Goal: Task Accomplishment & Management: Manage account settings

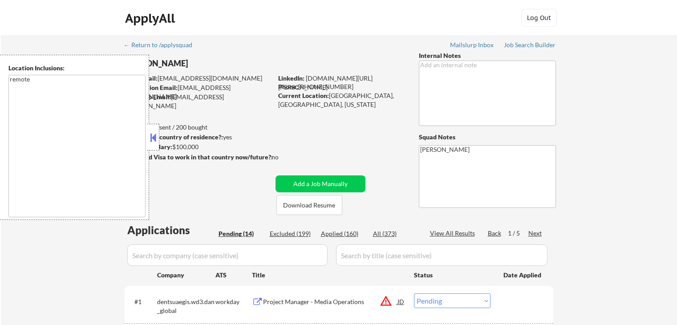
select select ""pending""
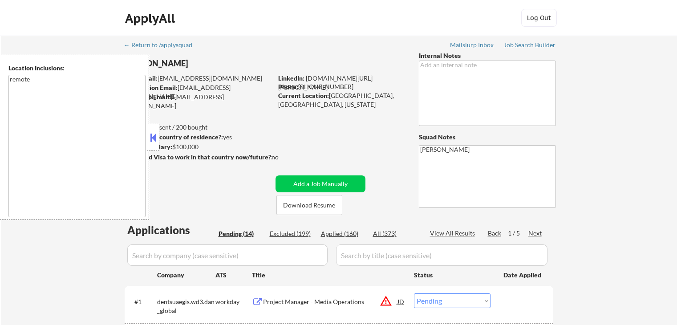
select select ""pending""
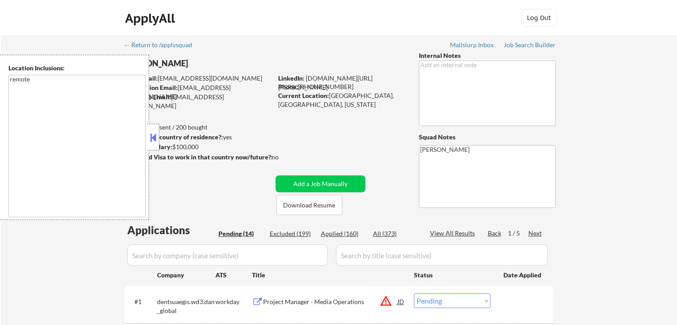
select select ""pending""
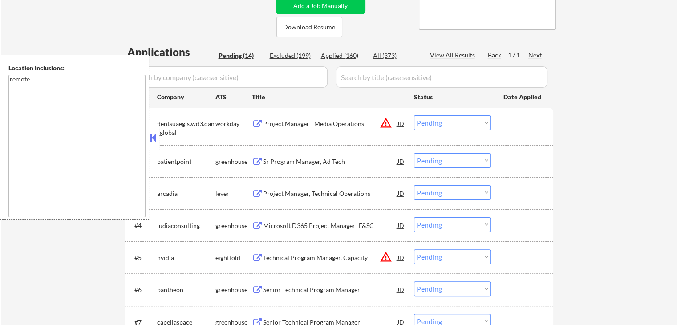
scroll to position [223, 0]
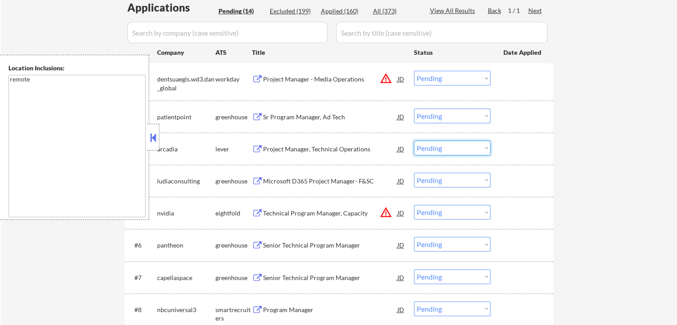
drag, startPoint x: 447, startPoint y: 148, endPoint x: 448, endPoint y: 153, distance: 5.1
click at [447, 150] on select "Choose an option... Pending Applied Excluded (Questions) Excluded (Expired) Exc…" at bounding box center [452, 148] width 77 height 15
select select ""applied""
click at [414, 141] on select "Choose an option... Pending Applied Excluded (Questions) Excluded (Expired) Exc…" at bounding box center [452, 148] width 77 height 15
click at [447, 117] on select "Choose an option... Pending Applied Excluded (Questions) Excluded (Expired) Exc…" at bounding box center [452, 116] width 77 height 15
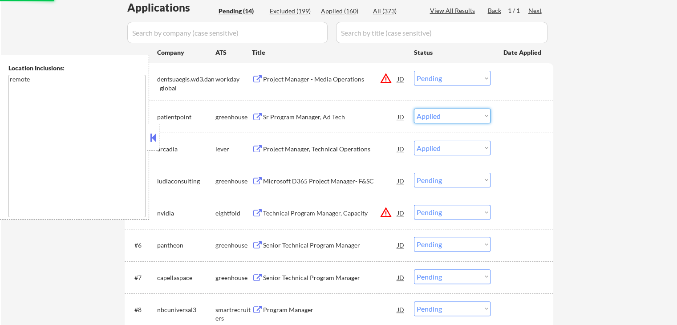
click at [414, 109] on select "Choose an option... Pending Applied Excluded (Questions) Excluded (Expired) Exc…" at bounding box center [452, 116] width 77 height 15
click at [301, 186] on div "Microsoft D365 Project Manager- F&SC" at bounding box center [330, 181] width 134 height 16
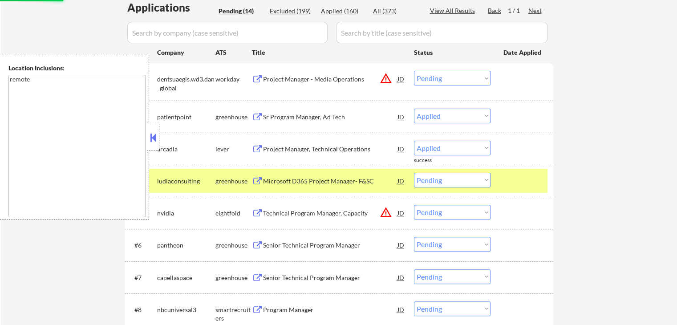
select select ""pending""
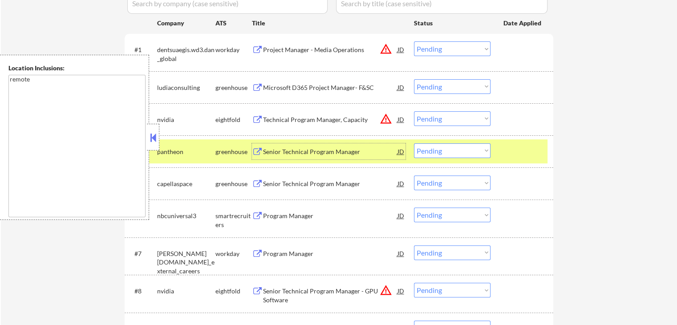
scroll to position [267, 0]
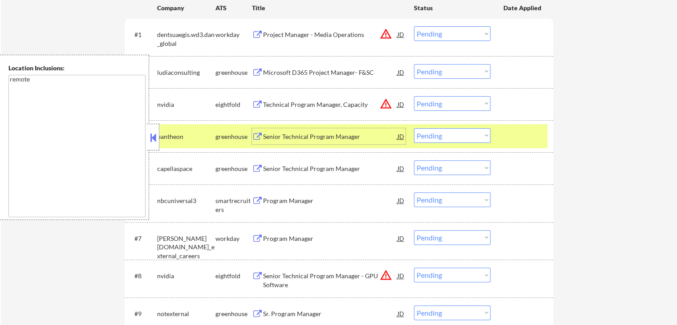
click at [447, 76] on select "Choose an option... Pending Applied Excluded (Questions) Excluded (Expired) Exc…" at bounding box center [452, 71] width 77 height 15
click at [414, 64] on select "Choose an option... Pending Applied Excluded (Questions) Excluded (Expired) Exc…" at bounding box center [452, 71] width 77 height 15
click at [305, 138] on div "Senior Technical Program Manager" at bounding box center [330, 136] width 134 height 9
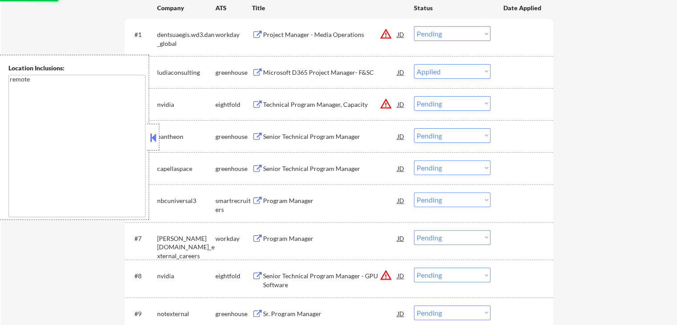
select select ""pending""
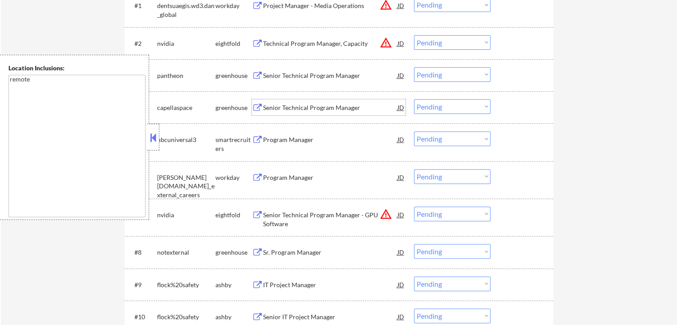
scroll to position [312, 0]
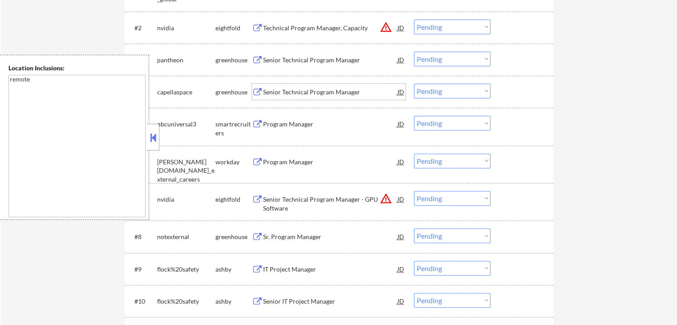
click at [276, 89] on div "Senior Technical Program Manager" at bounding box center [330, 92] width 134 height 9
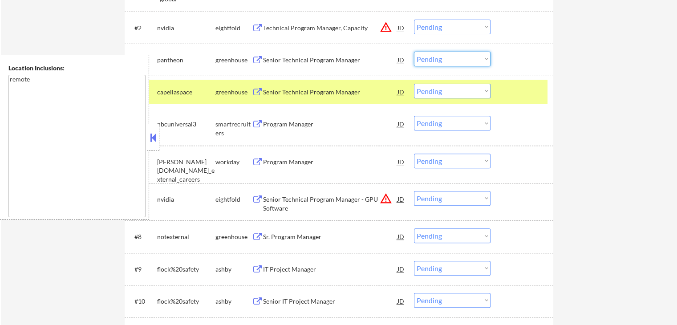
click at [439, 63] on select "Choose an option... Pending Applied Excluded (Questions) Excluded (Expired) Exc…" at bounding box center [452, 59] width 77 height 15
click at [414, 52] on select "Choose an option... Pending Applied Excluded (Questions) Excluded (Expired) Exc…" at bounding box center [452, 59] width 77 height 15
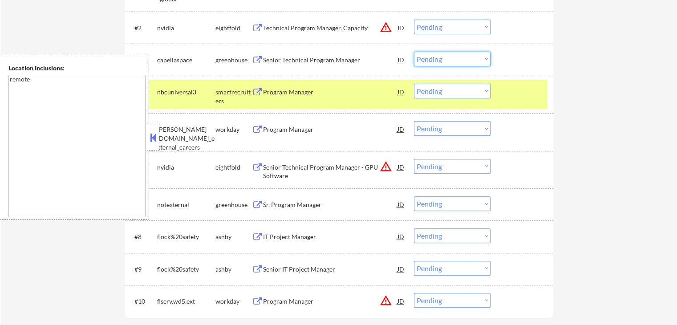
click at [447, 55] on select "Choose an option... Pending Applied Excluded (Questions) Excluded (Expired) Exc…" at bounding box center [452, 59] width 77 height 15
click at [414, 52] on select "Choose an option... Pending Applied Excluded (Questions) Excluded (Expired) Exc…" at bounding box center [452, 59] width 77 height 15
select select ""pending""
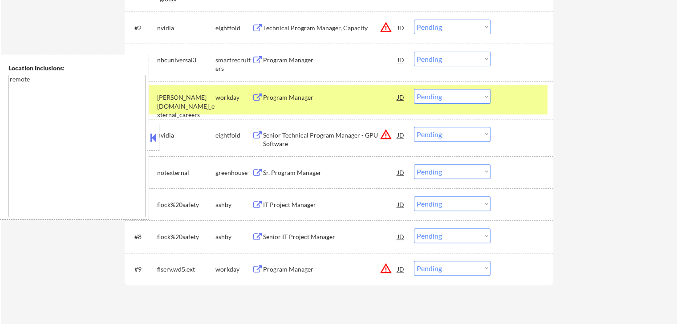
click at [263, 57] on div "Program Manager" at bounding box center [330, 60] width 134 height 9
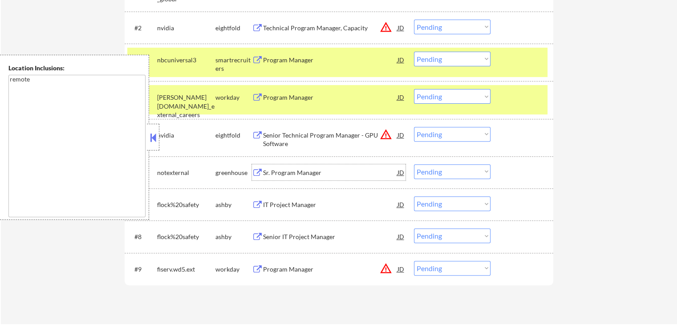
click at [265, 171] on div "Sr. Program Manager" at bounding box center [330, 172] width 134 height 9
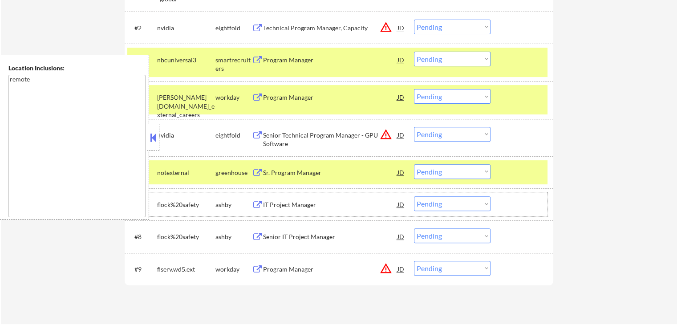
click at [279, 214] on div "#7 flock%20safety [PERSON_NAME] IT Project Manager JD warning_amber Choose an o…" at bounding box center [337, 204] width 420 height 24
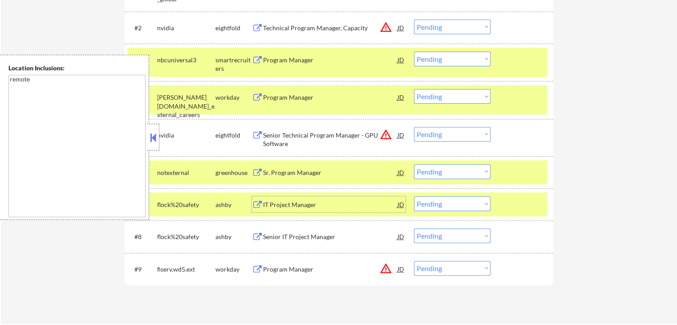
click at [279, 205] on div "IT Project Manager" at bounding box center [330, 204] width 134 height 9
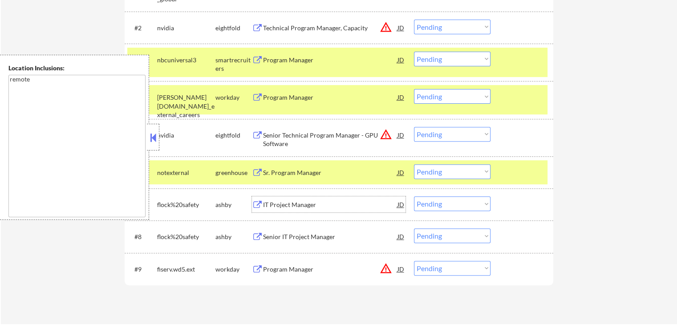
click at [441, 205] on select "Choose an option... Pending Applied Excluded (Questions) Excluded (Expired) Exc…" at bounding box center [452, 203] width 77 height 15
click at [414, 196] on select "Choose an option... Pending Applied Excluded (Questions) Excluded (Expired) Exc…" at bounding box center [452, 203] width 77 height 15
select select ""pending""
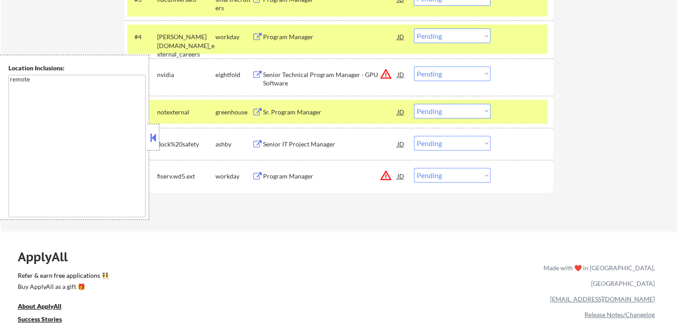
scroll to position [401, 0]
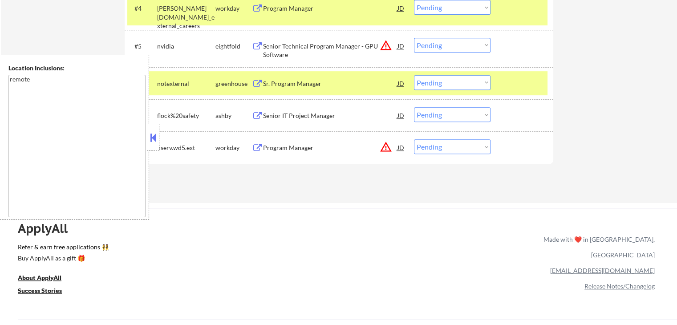
click at [444, 85] on select "Choose an option... Pending Applied Excluded (Questions) Excluded (Expired) Exc…" at bounding box center [452, 82] width 77 height 15
click at [414, 75] on select "Choose an option... Pending Applied Excluded (Questions) Excluded (Expired) Exc…" at bounding box center [452, 82] width 77 height 15
select select ""pending""
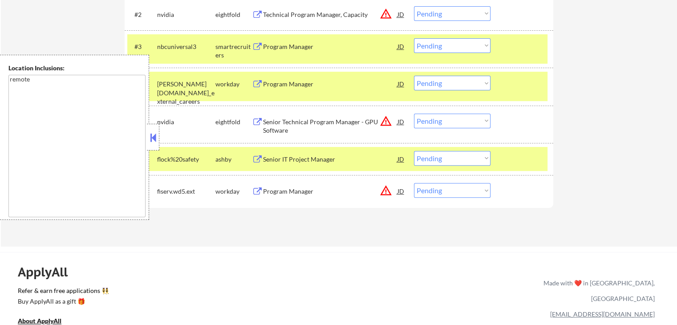
scroll to position [312, 0]
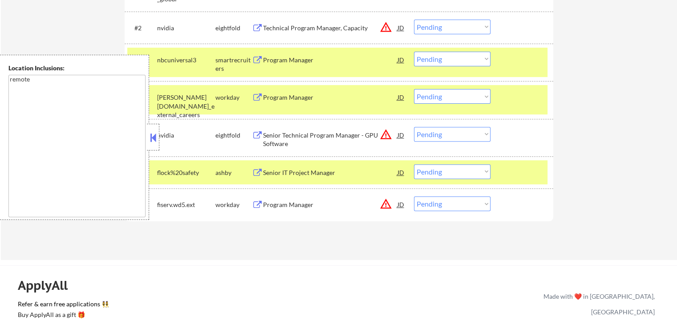
click at [461, 56] on select "Choose an option... Pending Applied Excluded (Questions) Excluded (Expired) Exc…" at bounding box center [452, 59] width 77 height 15
click at [414, 52] on select "Choose an option... Pending Applied Excluded (Questions) Excluded (Expired) Exc…" at bounding box center [452, 59] width 77 height 15
select select ""pending""
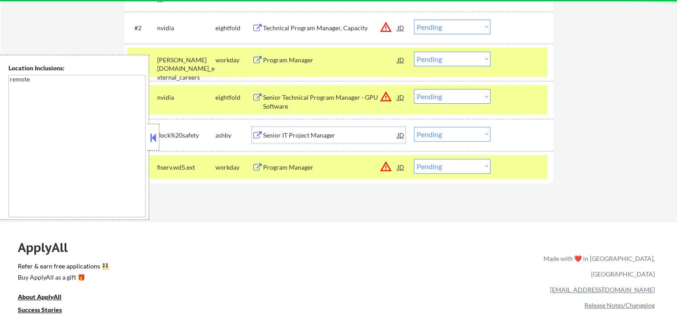
click at [283, 136] on div "Senior IT Project Manager" at bounding box center [330, 135] width 134 height 9
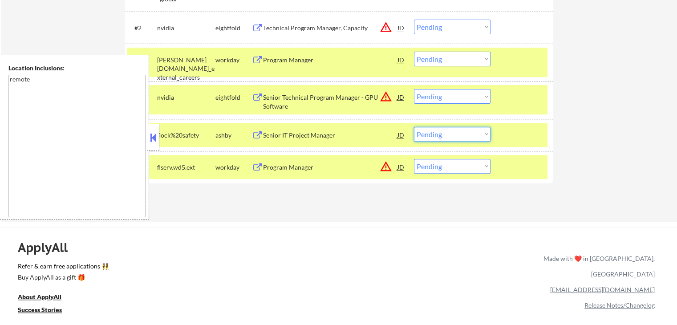
click at [461, 138] on select "Choose an option... Pending Applied Excluded (Questions) Excluded (Expired) Exc…" at bounding box center [452, 134] width 77 height 15
click at [414, 127] on select "Choose an option... Pending Applied Excluded (Questions) Excluded (Expired) Exc…" at bounding box center [452, 134] width 77 height 15
select select ""pending""
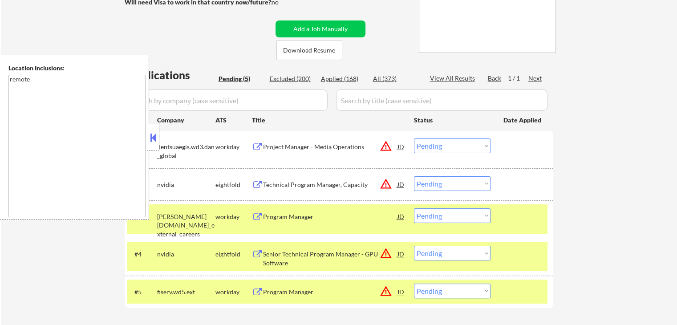
scroll to position [134, 0]
